Goal: Task Accomplishment & Management: Complete application form

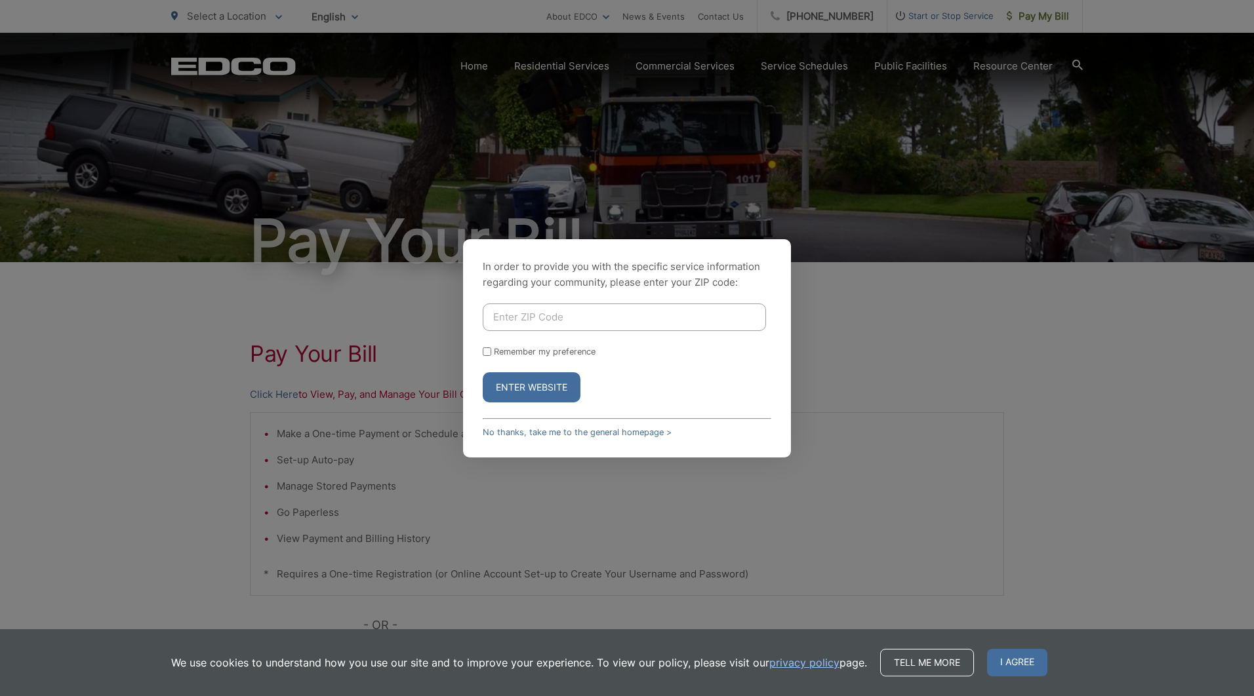
click at [681, 321] on input "Enter ZIP Code" at bounding box center [624, 318] width 283 height 28
type input "92078"
click at [538, 386] on button "Enter Website" at bounding box center [532, 387] width 98 height 30
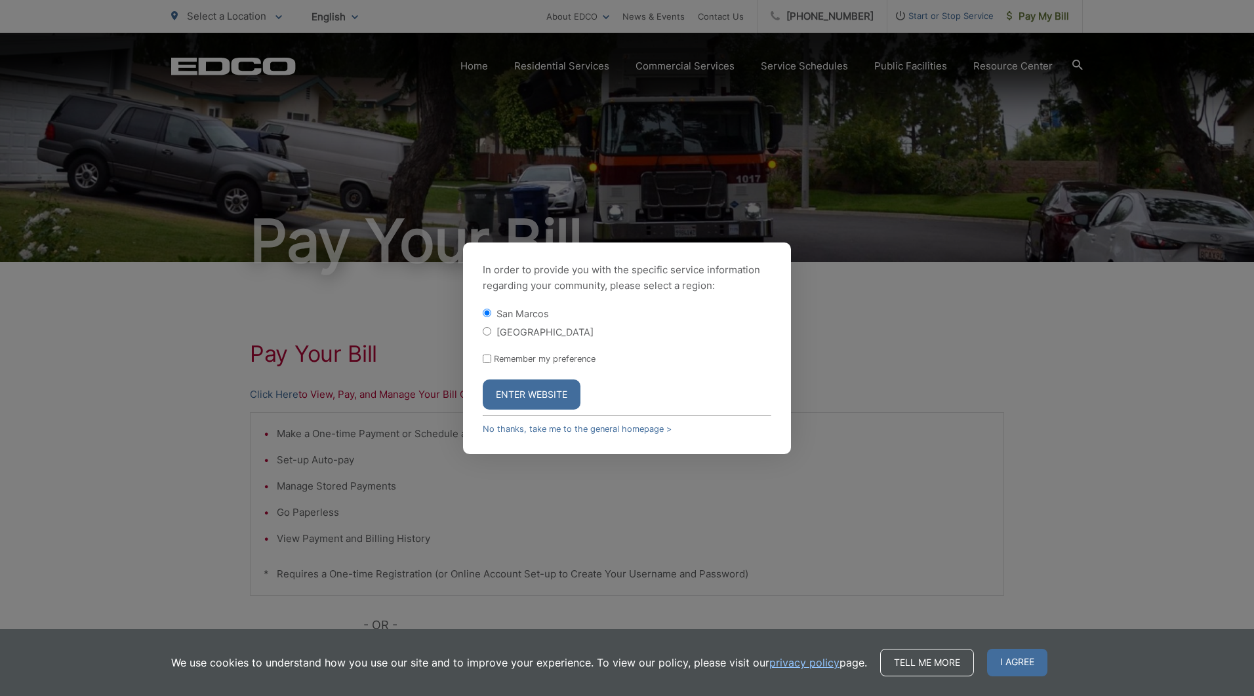
click at [499, 395] on button "Enter Website" at bounding box center [532, 395] width 98 height 30
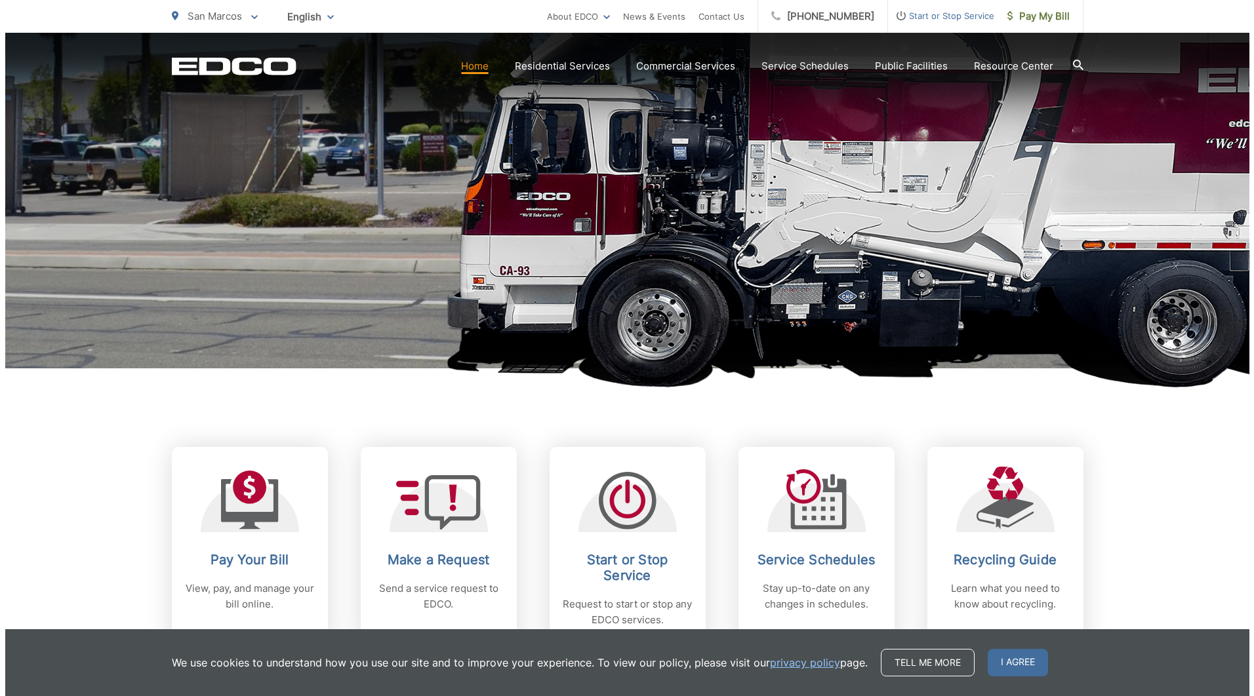
scroll to position [262, 0]
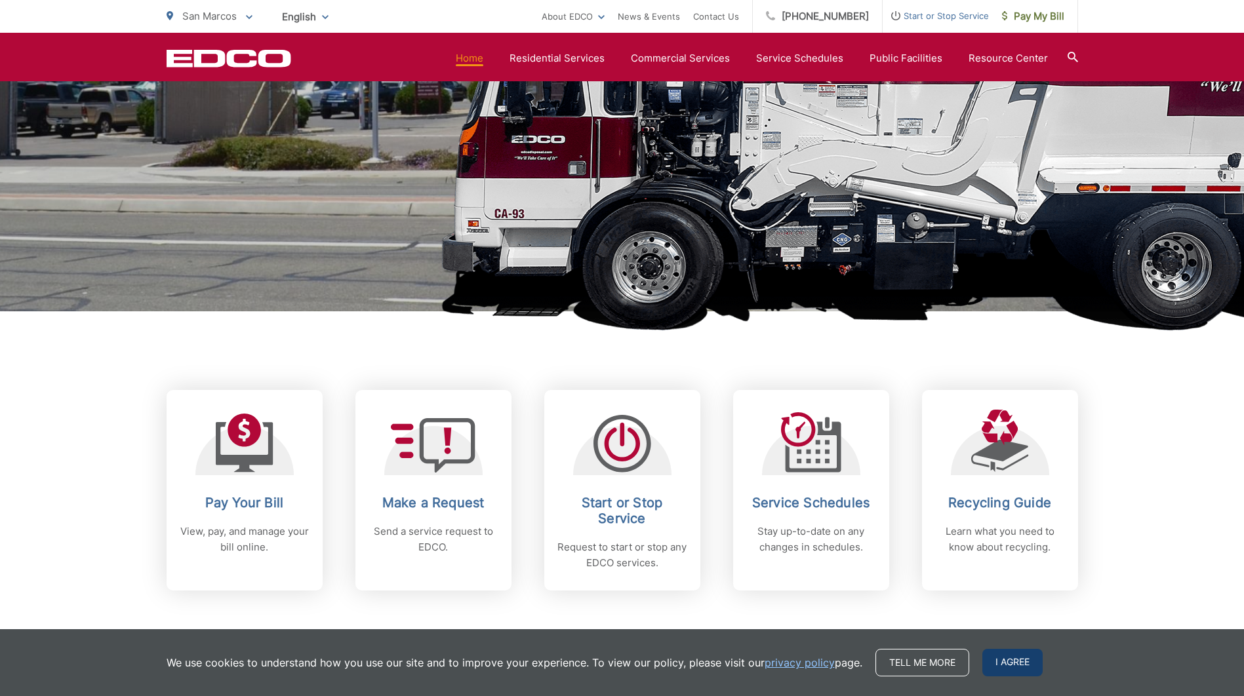
click at [995, 661] on span "I agree" at bounding box center [1012, 663] width 60 height 28
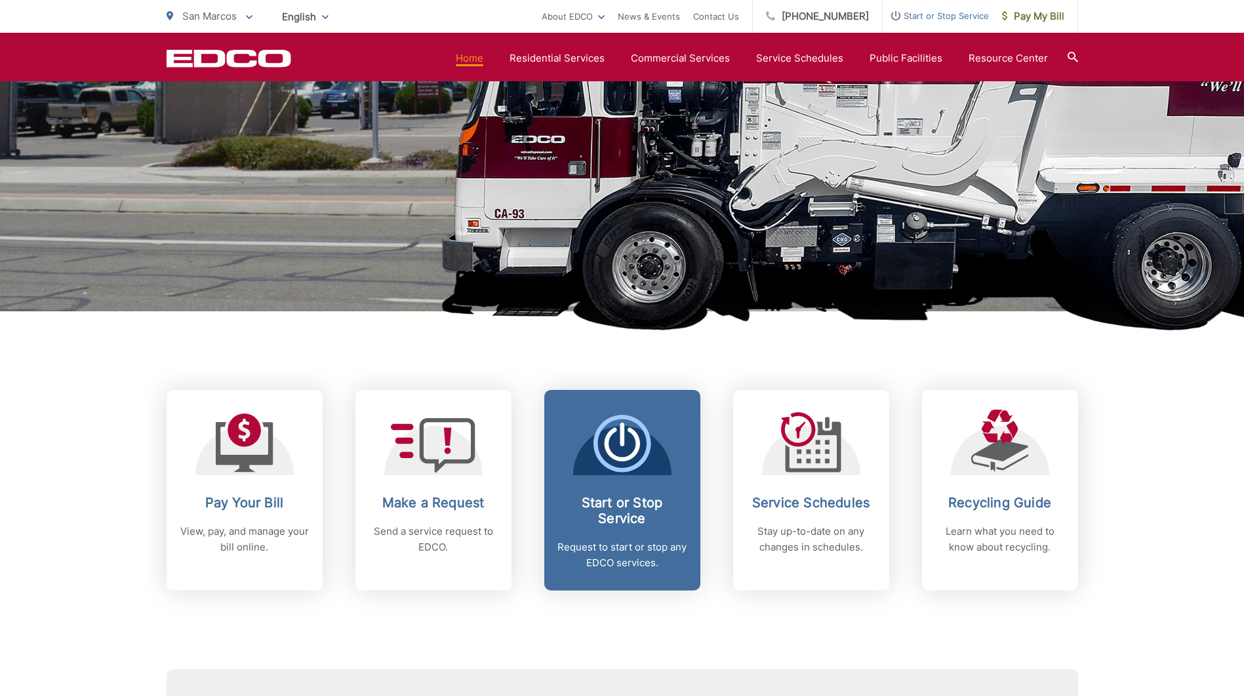
click at [613, 514] on h2 "Start or Stop Service" at bounding box center [622, 510] width 130 height 31
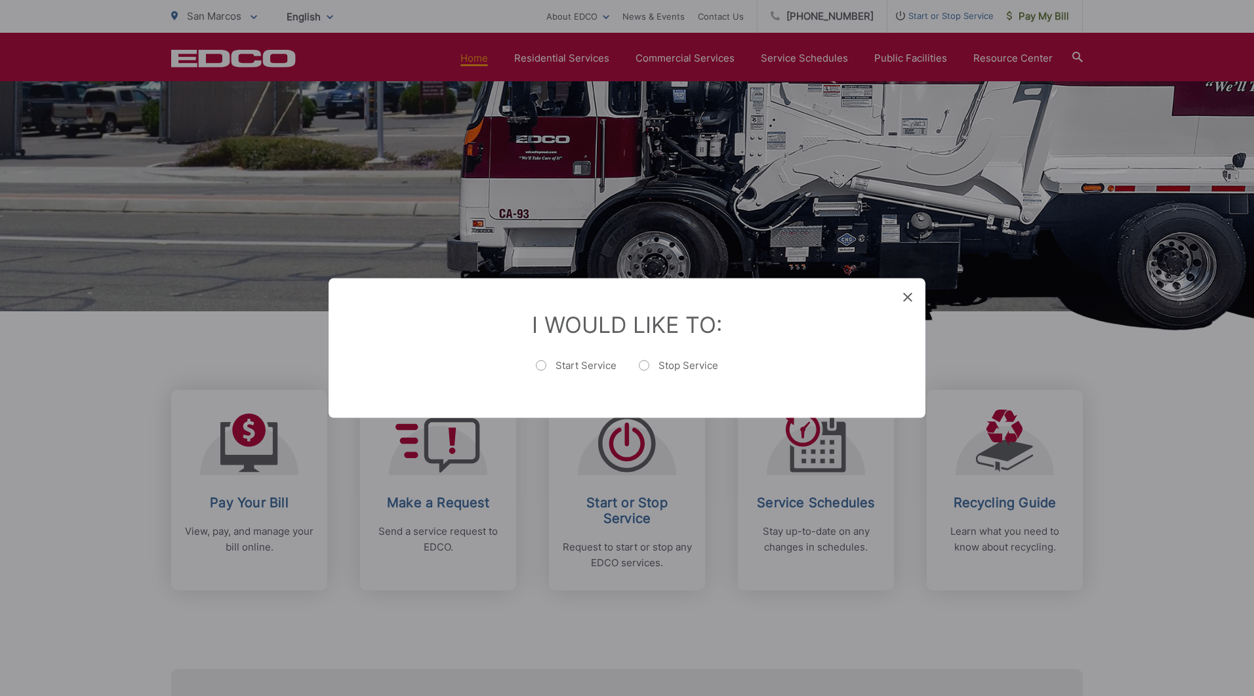
click at [647, 366] on label "Stop Service" at bounding box center [678, 372] width 79 height 26
radio input "true"
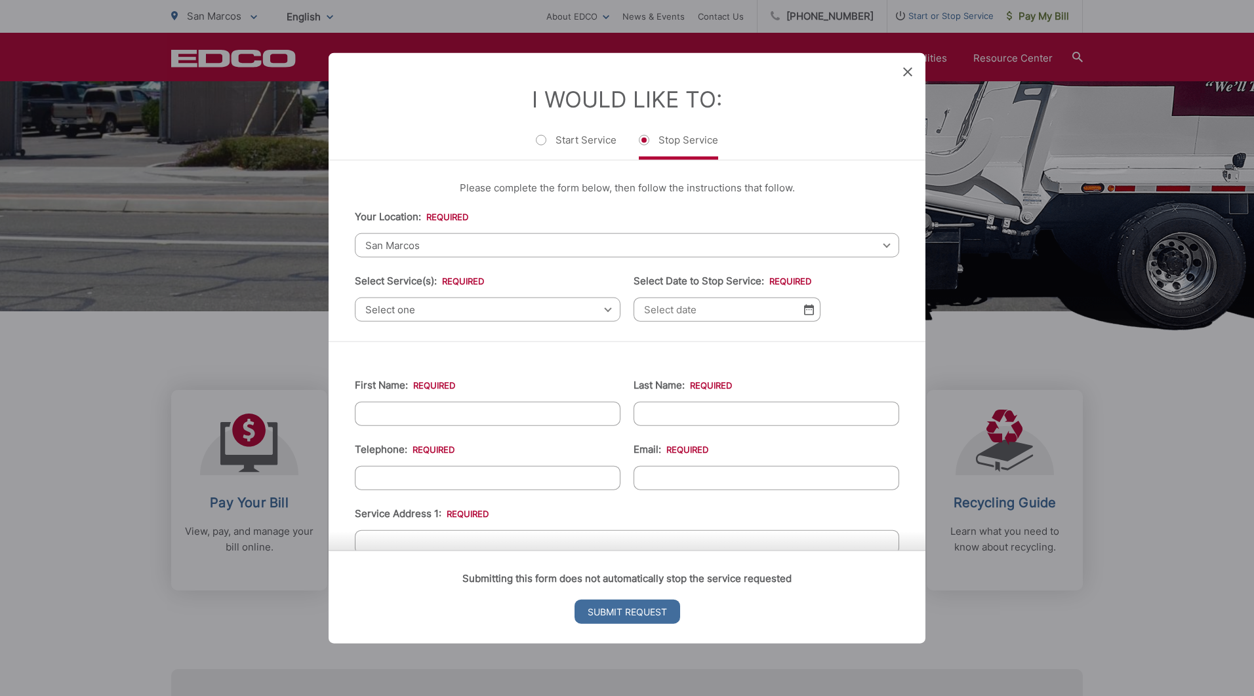
click at [597, 313] on span "Select one" at bounding box center [488, 310] width 266 height 24
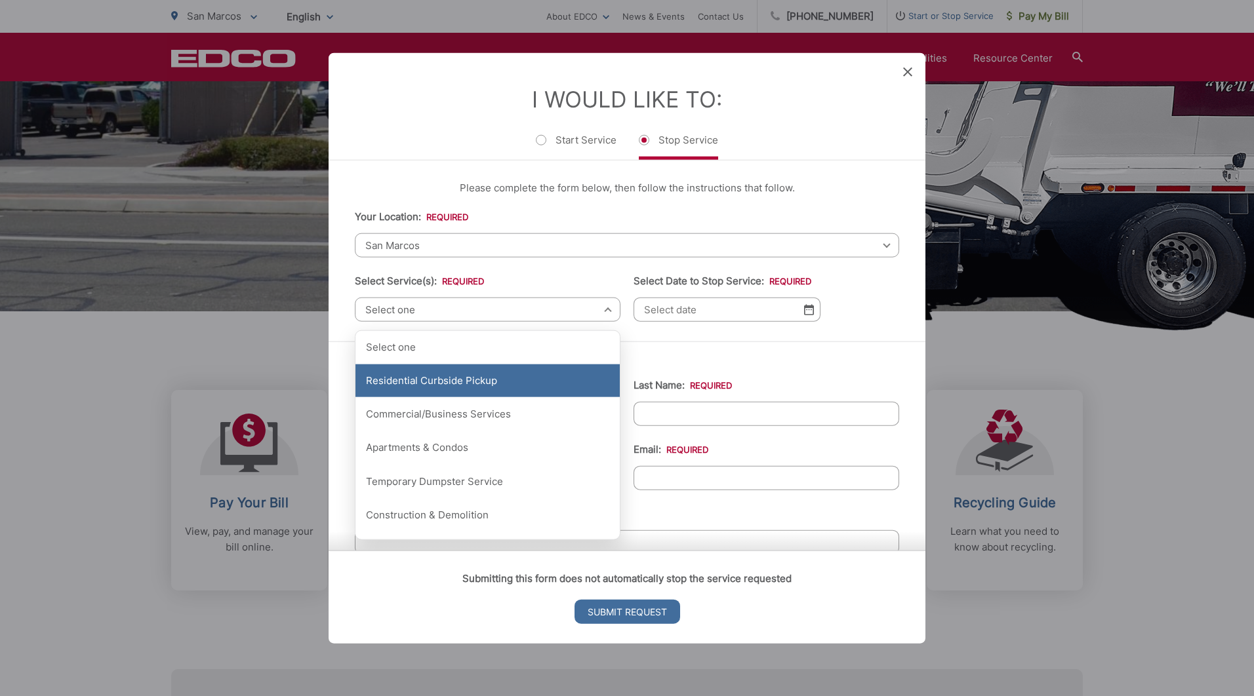
click at [428, 376] on div "Residential Curbside Pickup" at bounding box center [487, 381] width 264 height 33
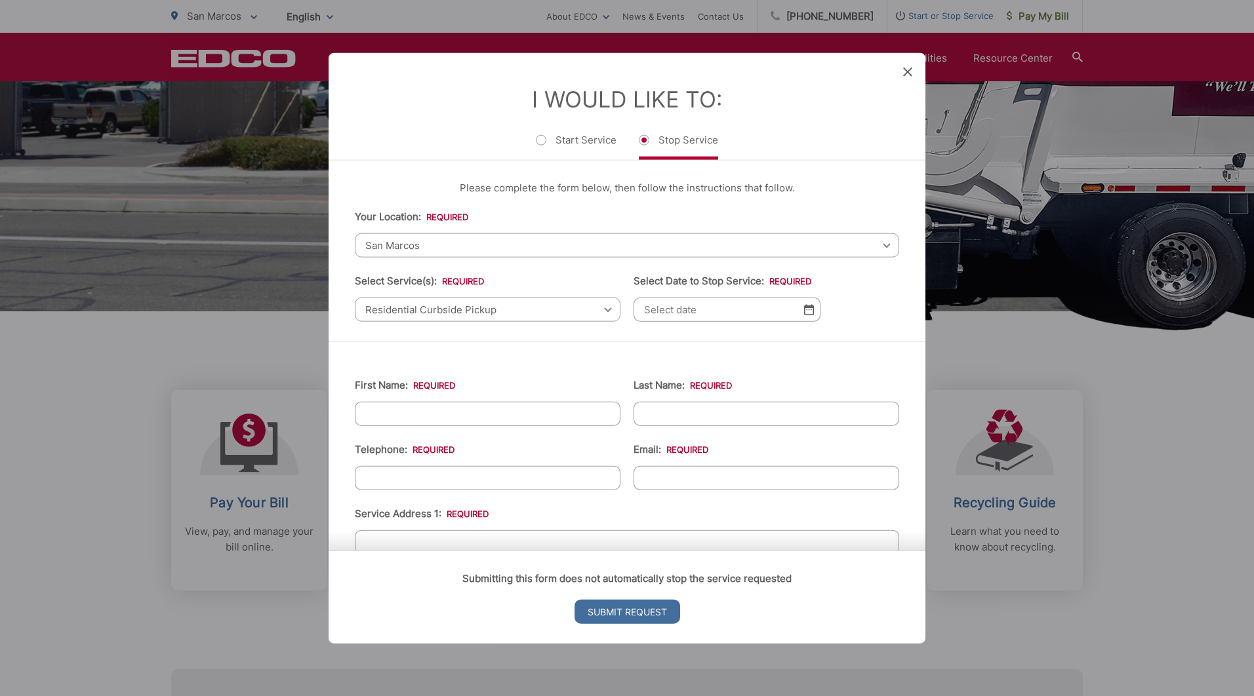
click at [805, 308] on img at bounding box center [809, 309] width 10 height 11
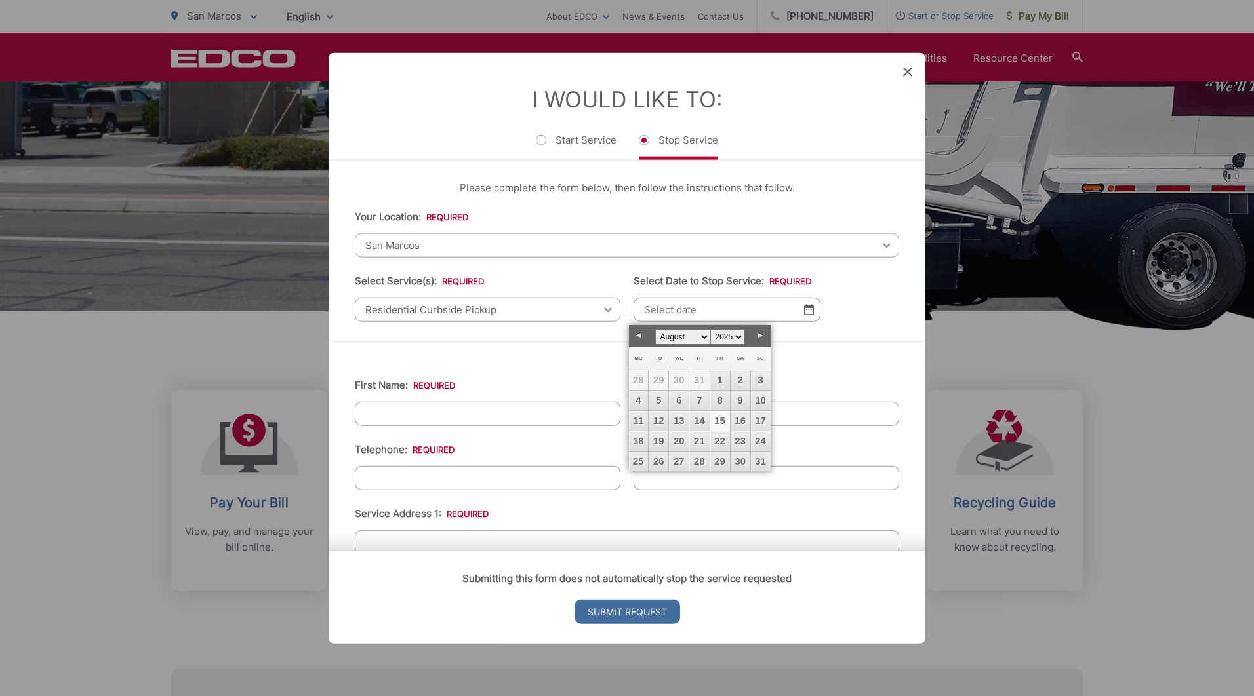
click at [722, 424] on link "15" at bounding box center [720, 421] width 20 height 20
type input "08/15/2025"
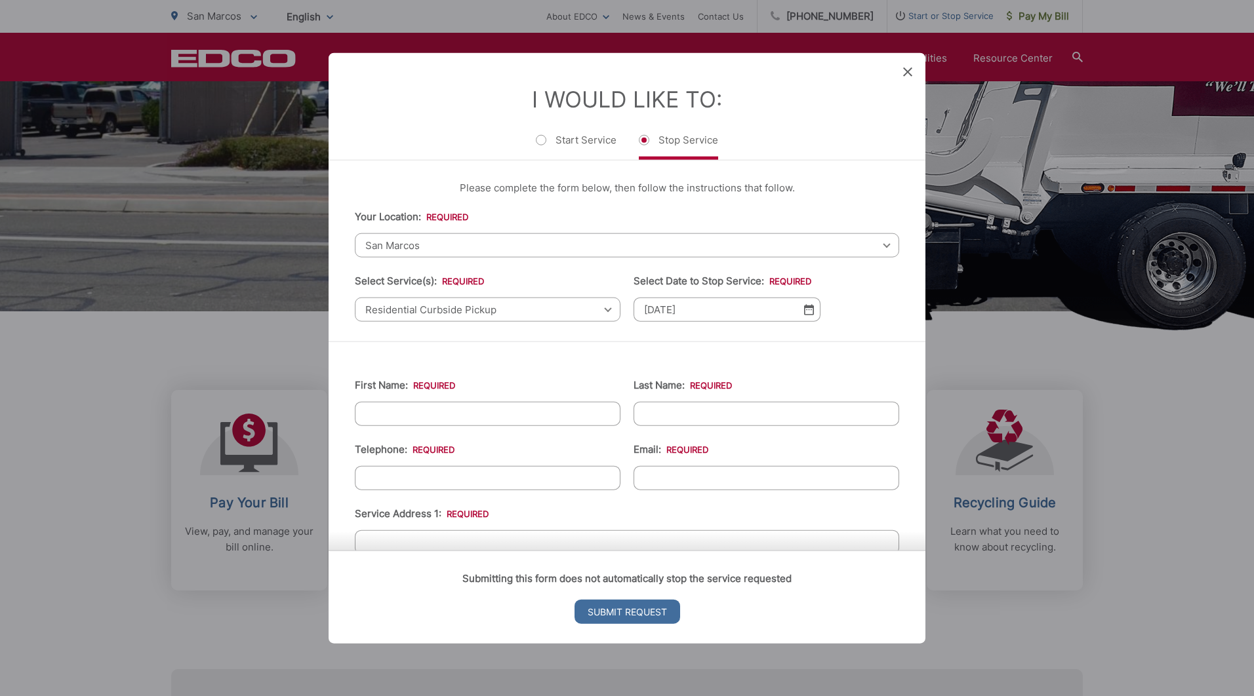
click at [486, 414] on input "First Name: *" at bounding box center [488, 414] width 266 height 24
type input "Duncan"
type input "Hesketh"
type input "7603081239"
type input "duncan@speakersinc.com"
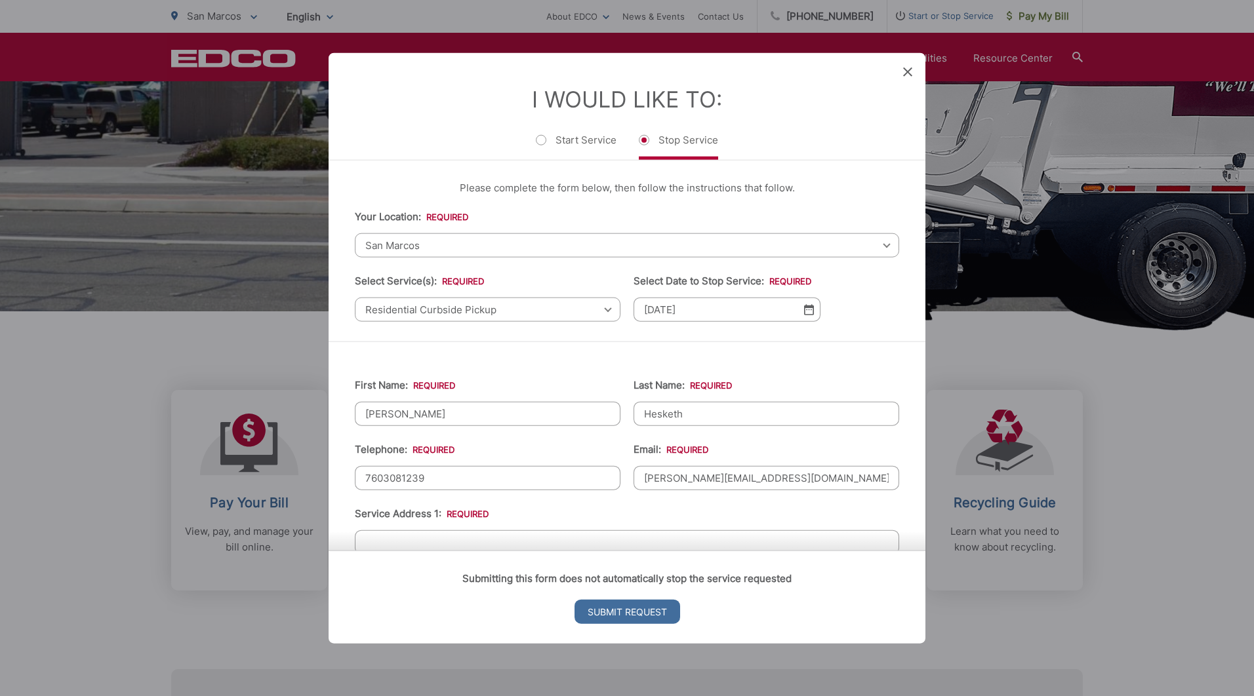
type input "SAN MARCOS"
type input "92078"
type input "(760) 308-1239"
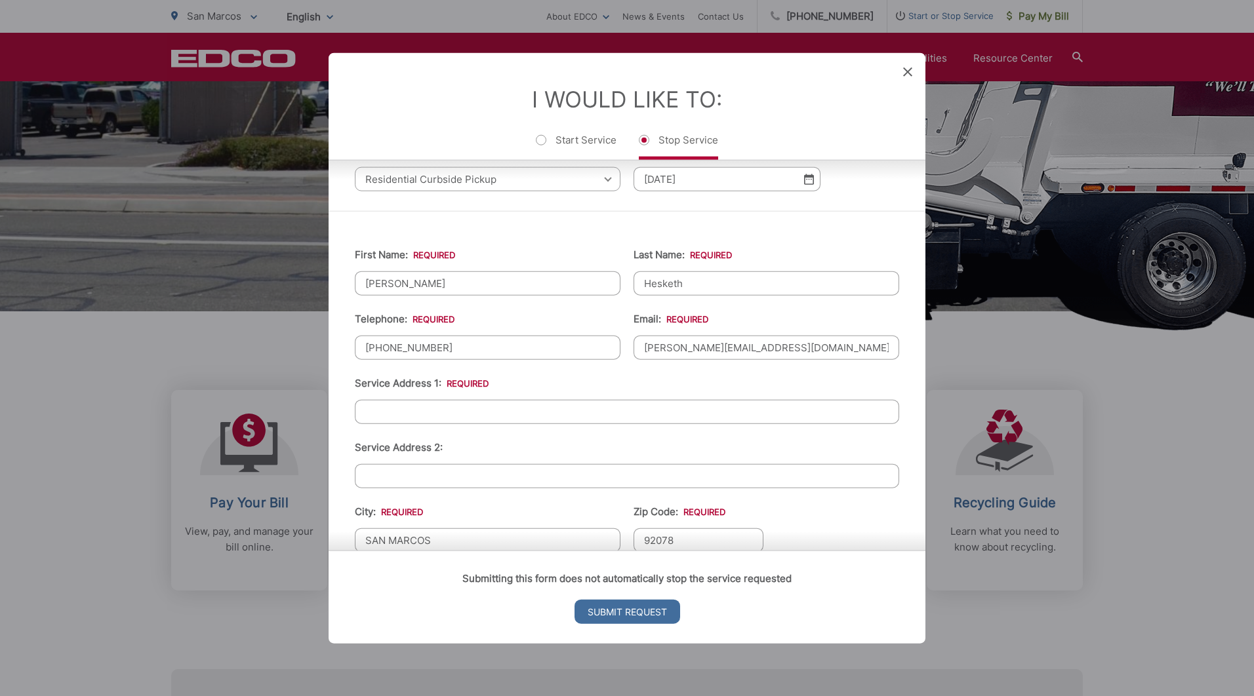
scroll to position [131, 0]
click at [521, 412] on input "Service Address 1: *" at bounding box center [627, 411] width 544 height 24
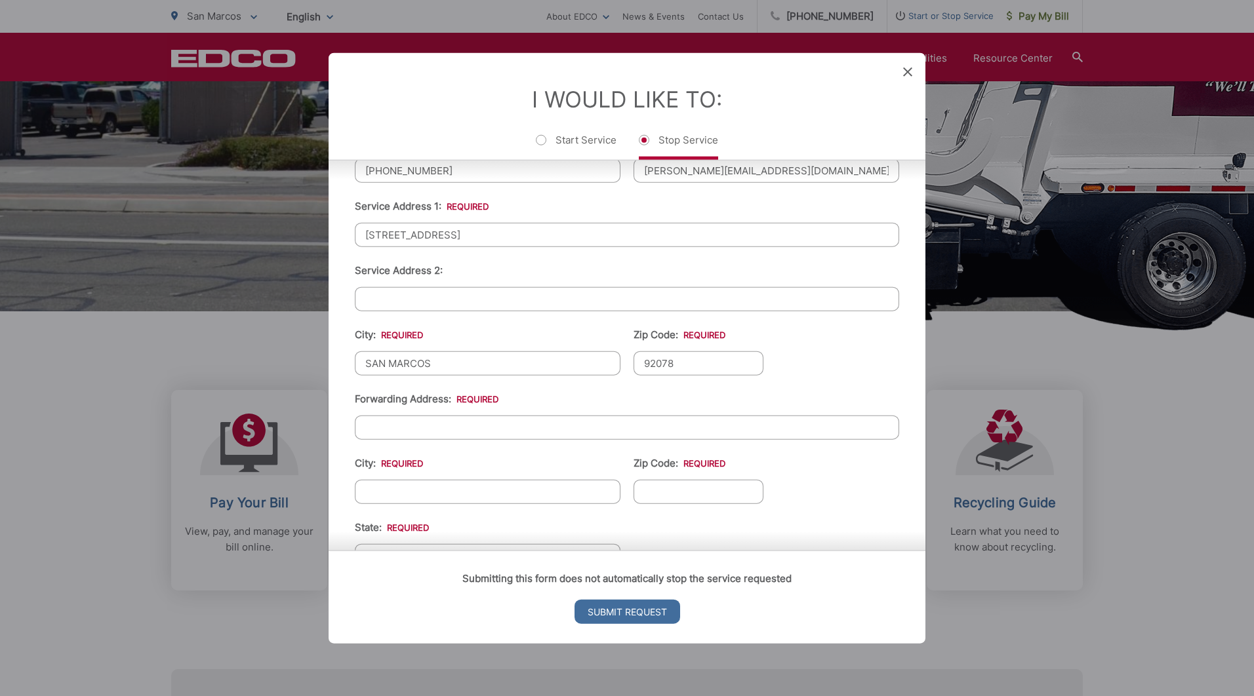
scroll to position [328, 0]
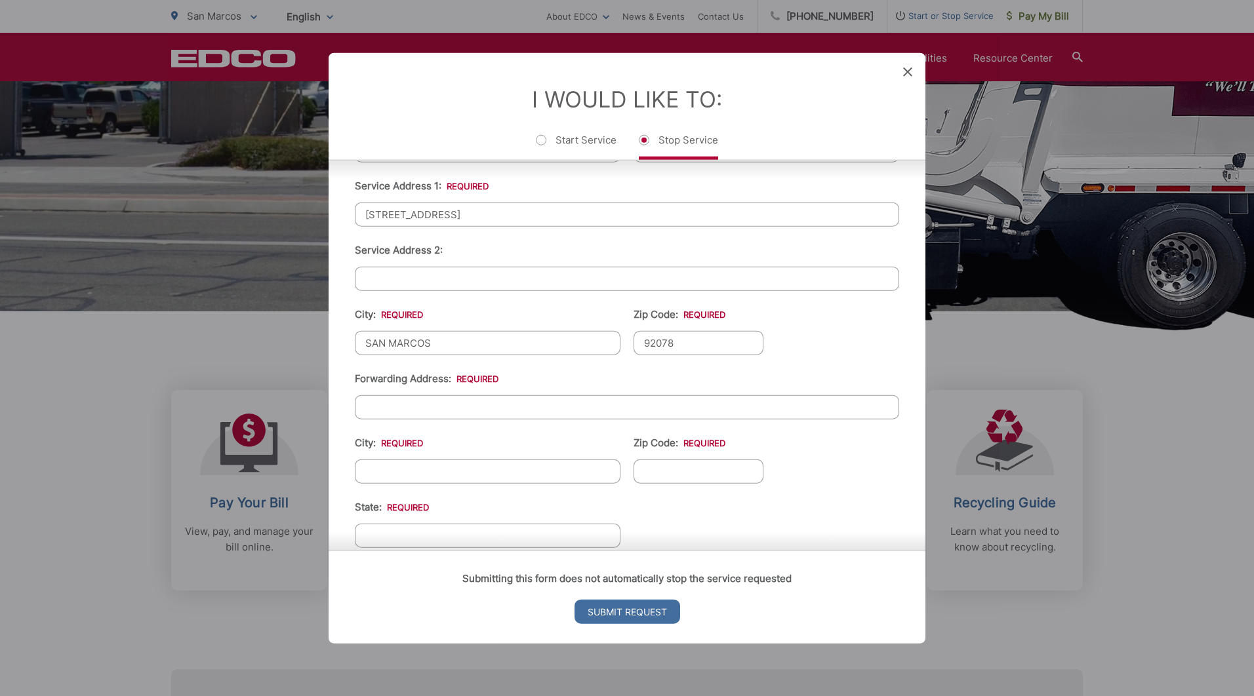
type input "919 Bridgeport CT"
click at [481, 412] on input "Forwarding Address: *" at bounding box center [627, 407] width 544 height 24
paste input "11964 Voisin Ct San Diego, CA 92128"
drag, startPoint x: 566, startPoint y: 404, endPoint x: 514, endPoint y: 405, distance: 51.8
click at [514, 405] on input "11964 Voisin Ct San Diego, CA 92128" at bounding box center [627, 407] width 544 height 24
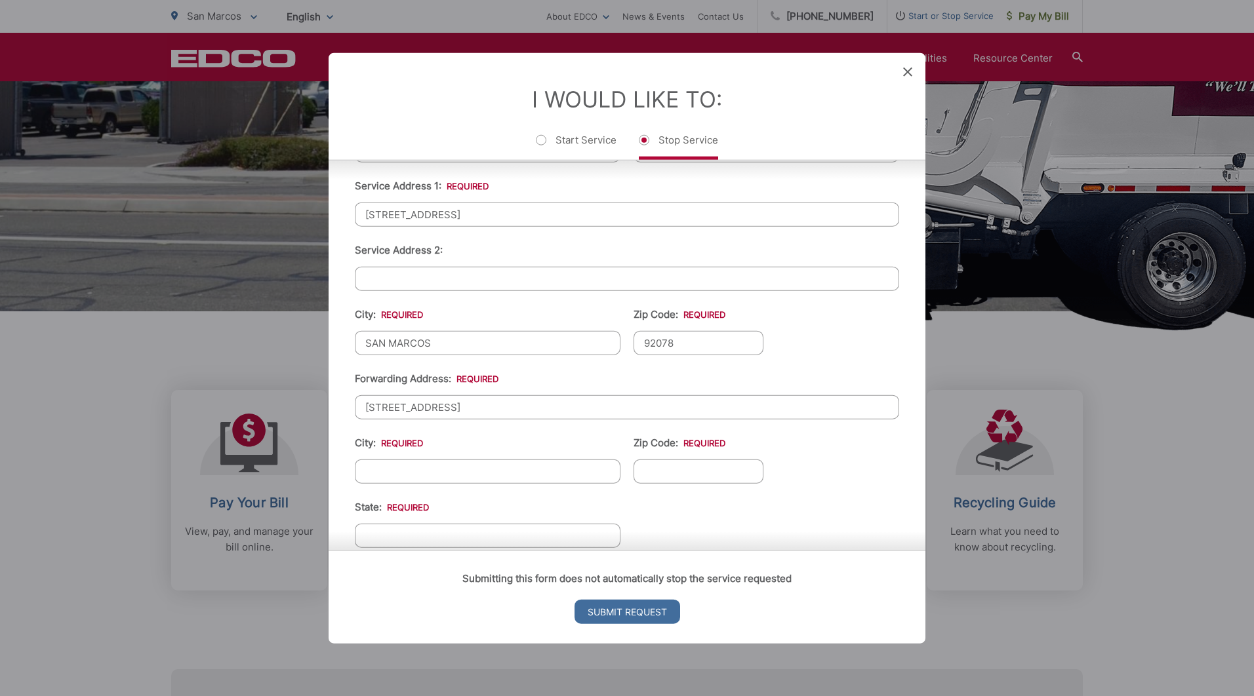
type input "11964 Voisin Ct San Diego, CA 92128"
click at [670, 474] on input "Zip Code: *" at bounding box center [698, 472] width 130 height 24
paste input "92128"
type input "92128"
click at [510, 474] on input "City: *" at bounding box center [488, 472] width 266 height 24
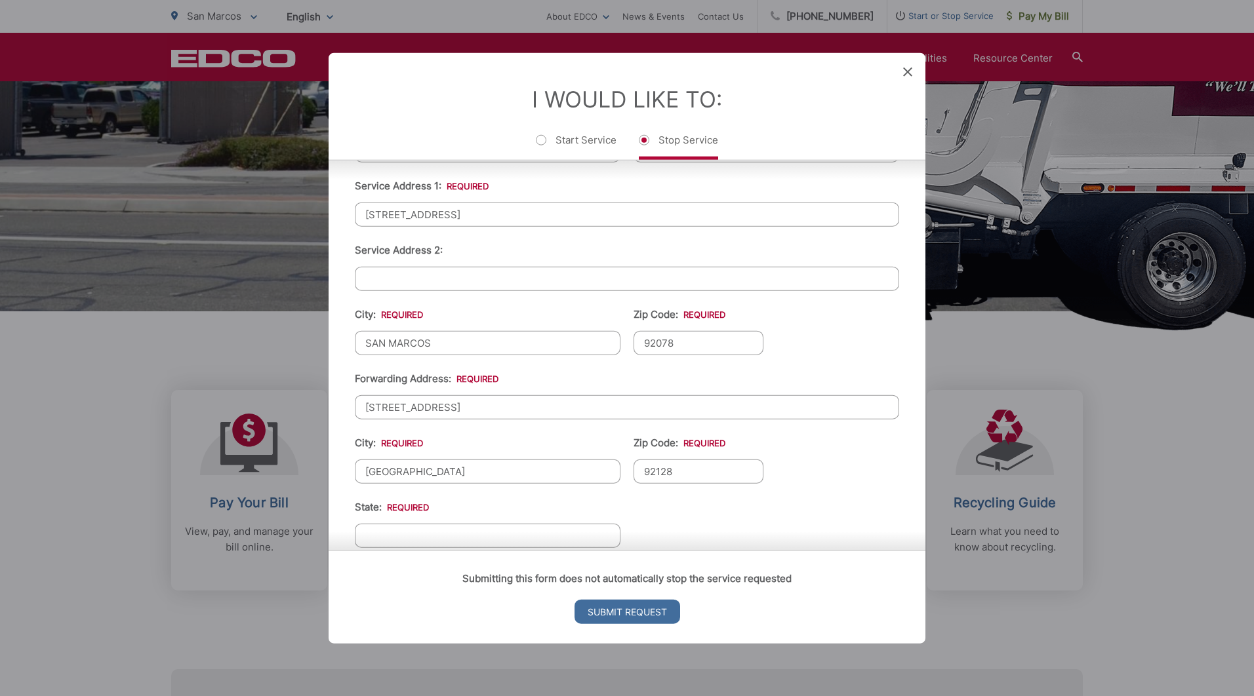
type input "[GEOGRAPHIC_DATA]"
click at [488, 530] on input "State: *" at bounding box center [488, 536] width 266 height 24
type input "California"
drag, startPoint x: 565, startPoint y: 403, endPoint x: 443, endPoint y: 409, distance: 121.5
click at [443, 409] on input "11964 Voisin Ct San Diego, CA 92128" at bounding box center [627, 407] width 544 height 24
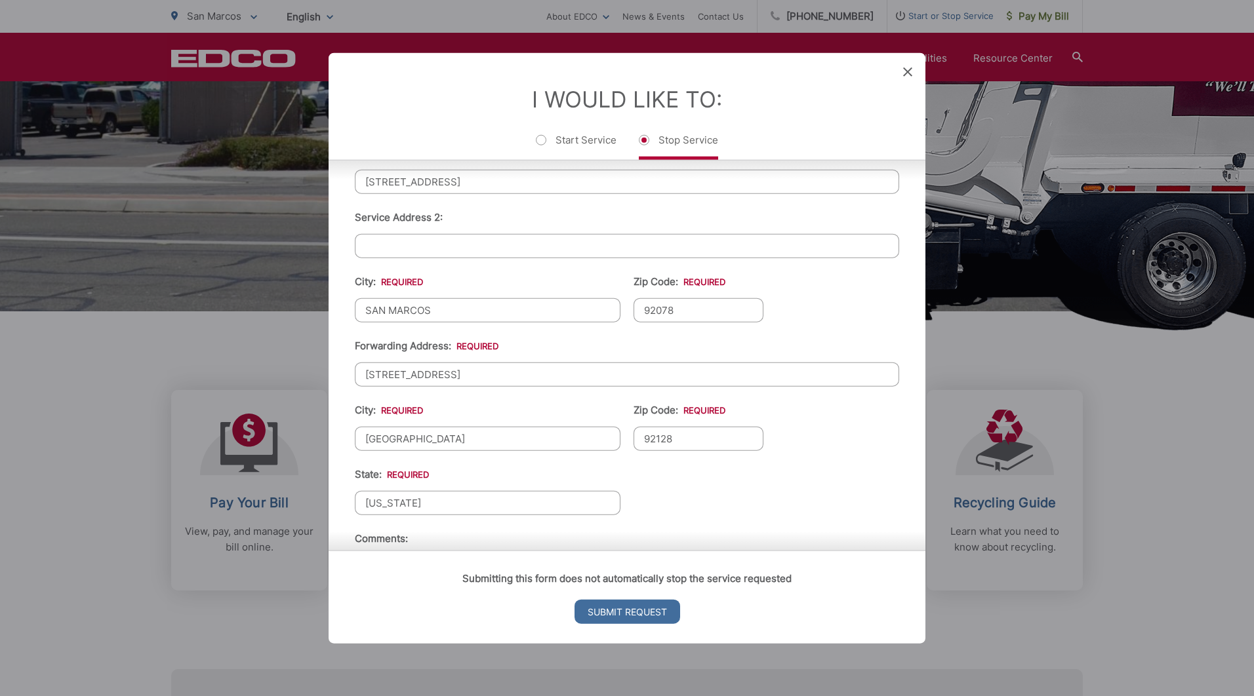
scroll to position [468, 0]
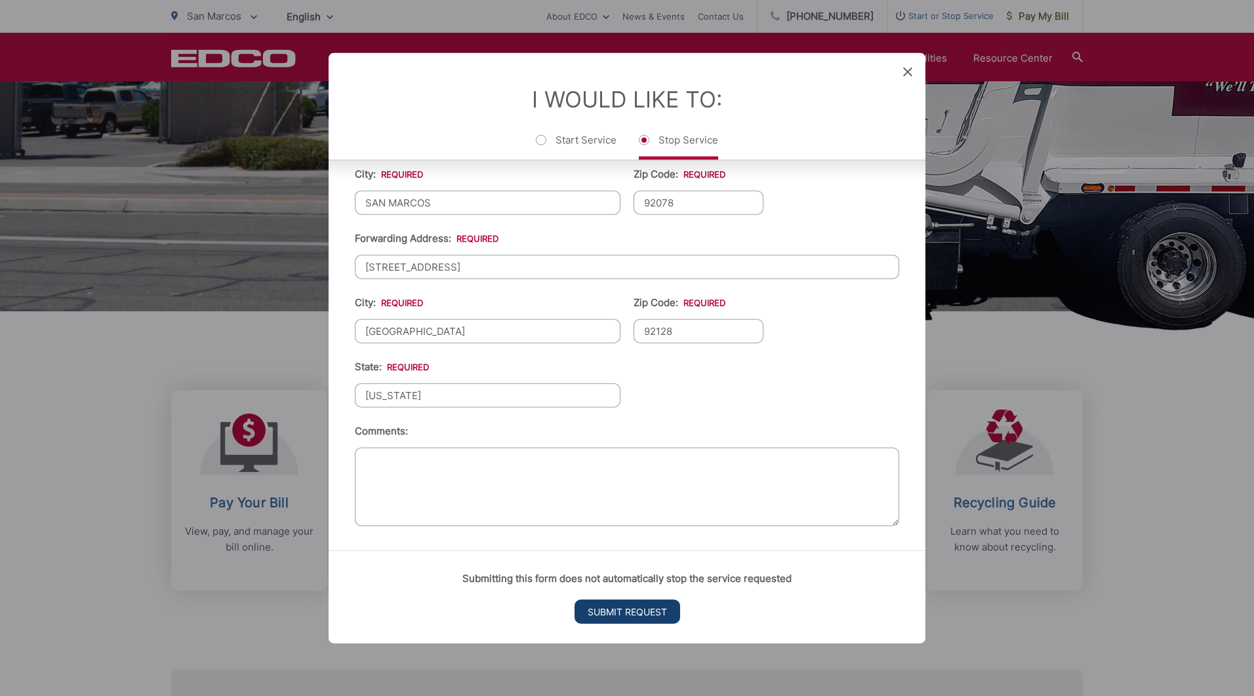
type input "11964 Voisin Ct"
click at [622, 613] on input "Submit Request" at bounding box center [627, 611] width 106 height 24
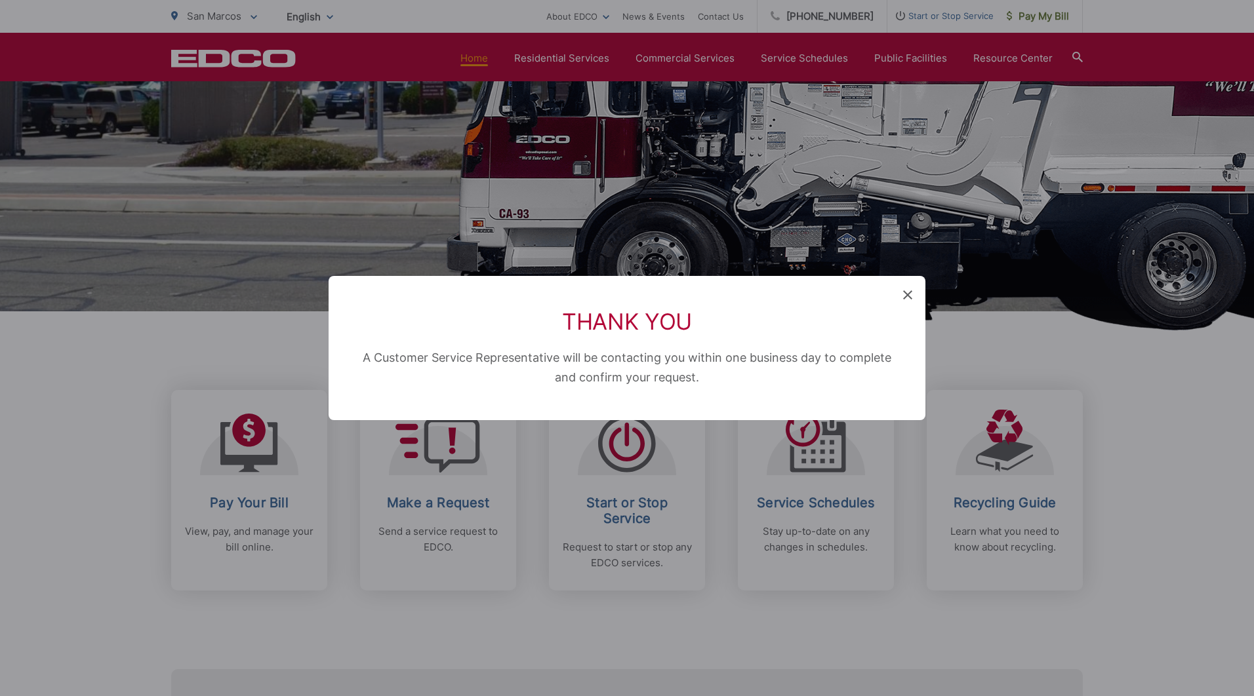
scroll to position [473, 0]
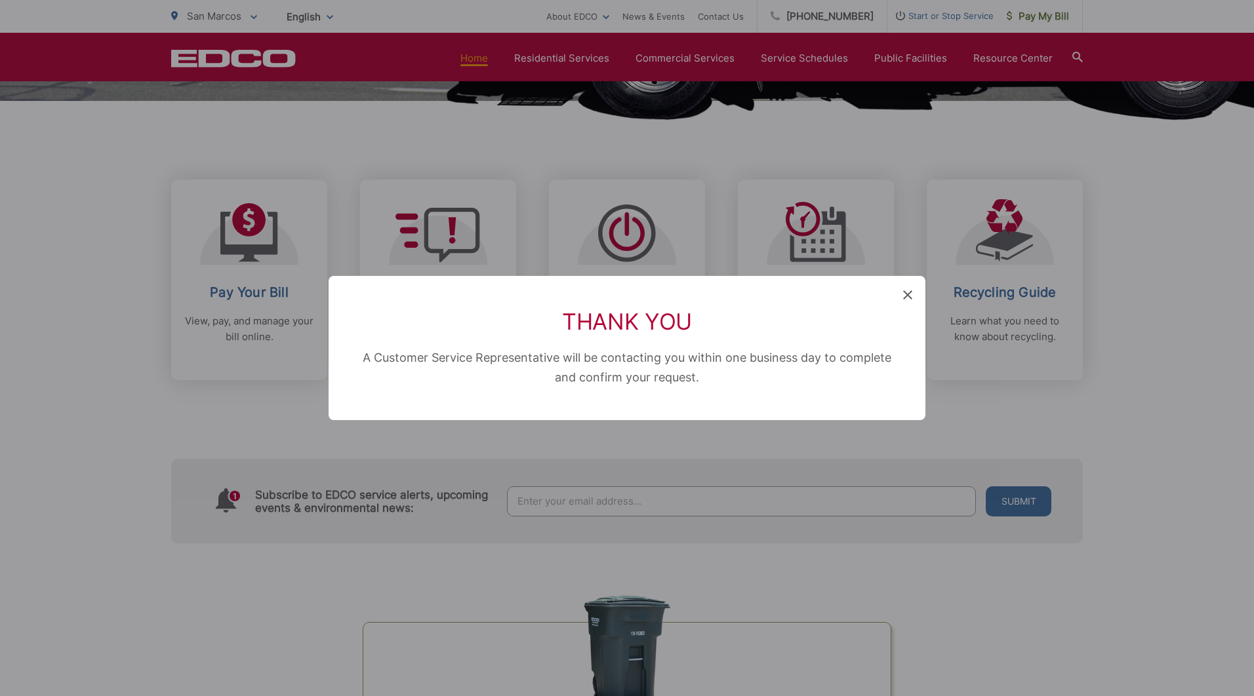
click at [906, 292] on icon at bounding box center [907, 295] width 9 height 9
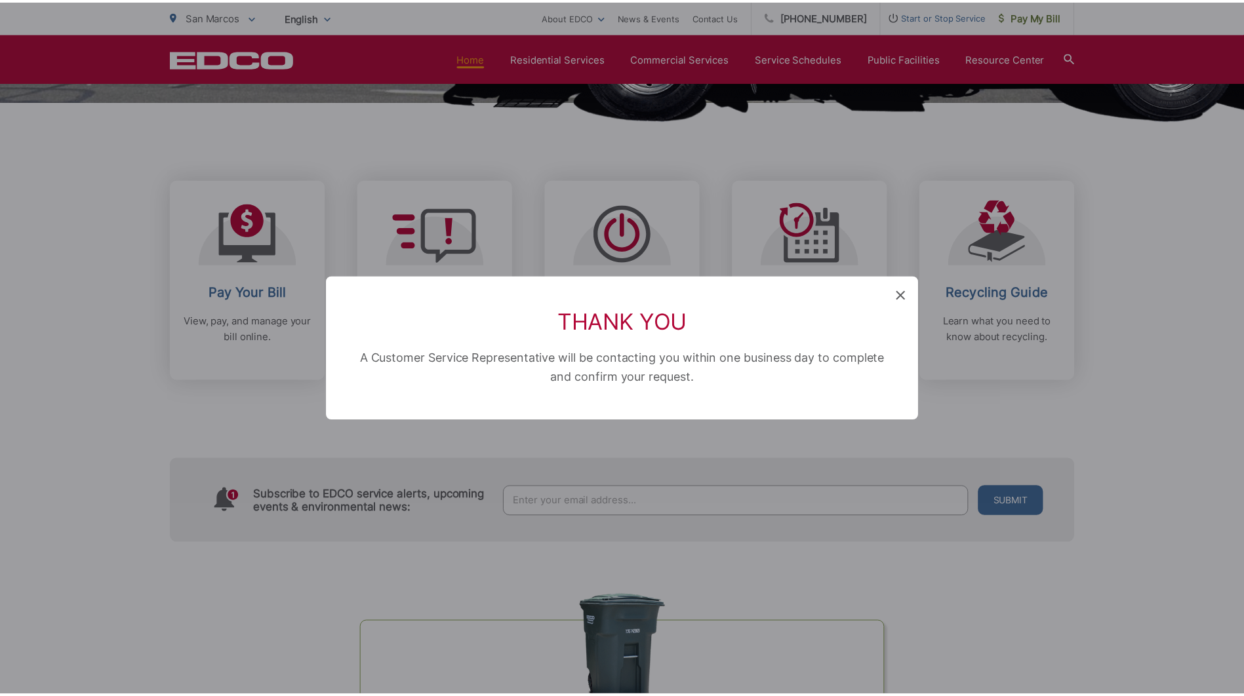
scroll to position [262, 0]
